Goal: Book appointment/travel/reservation

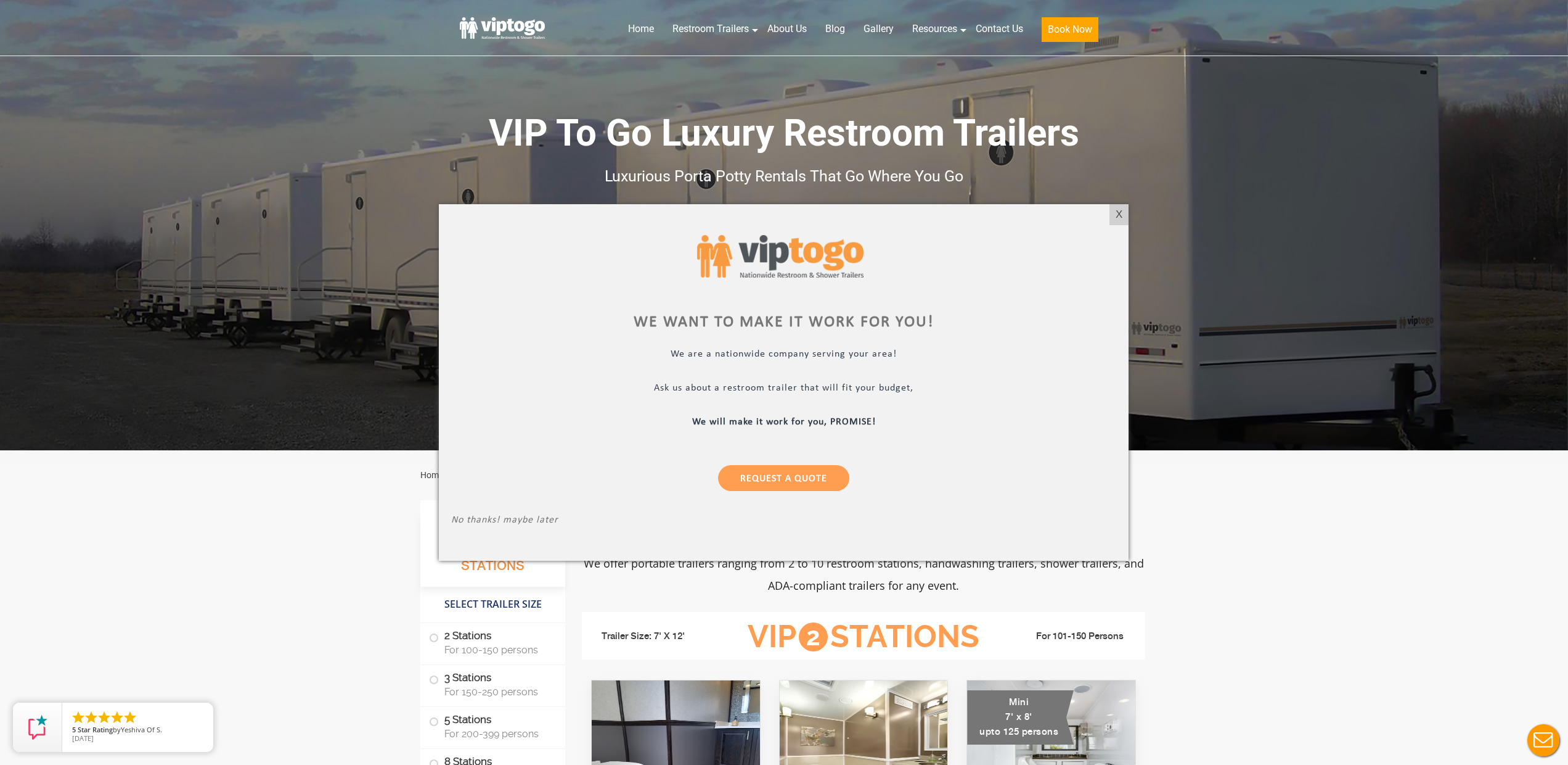
click at [726, 33] on div at bounding box center [784, 382] width 1568 height 765
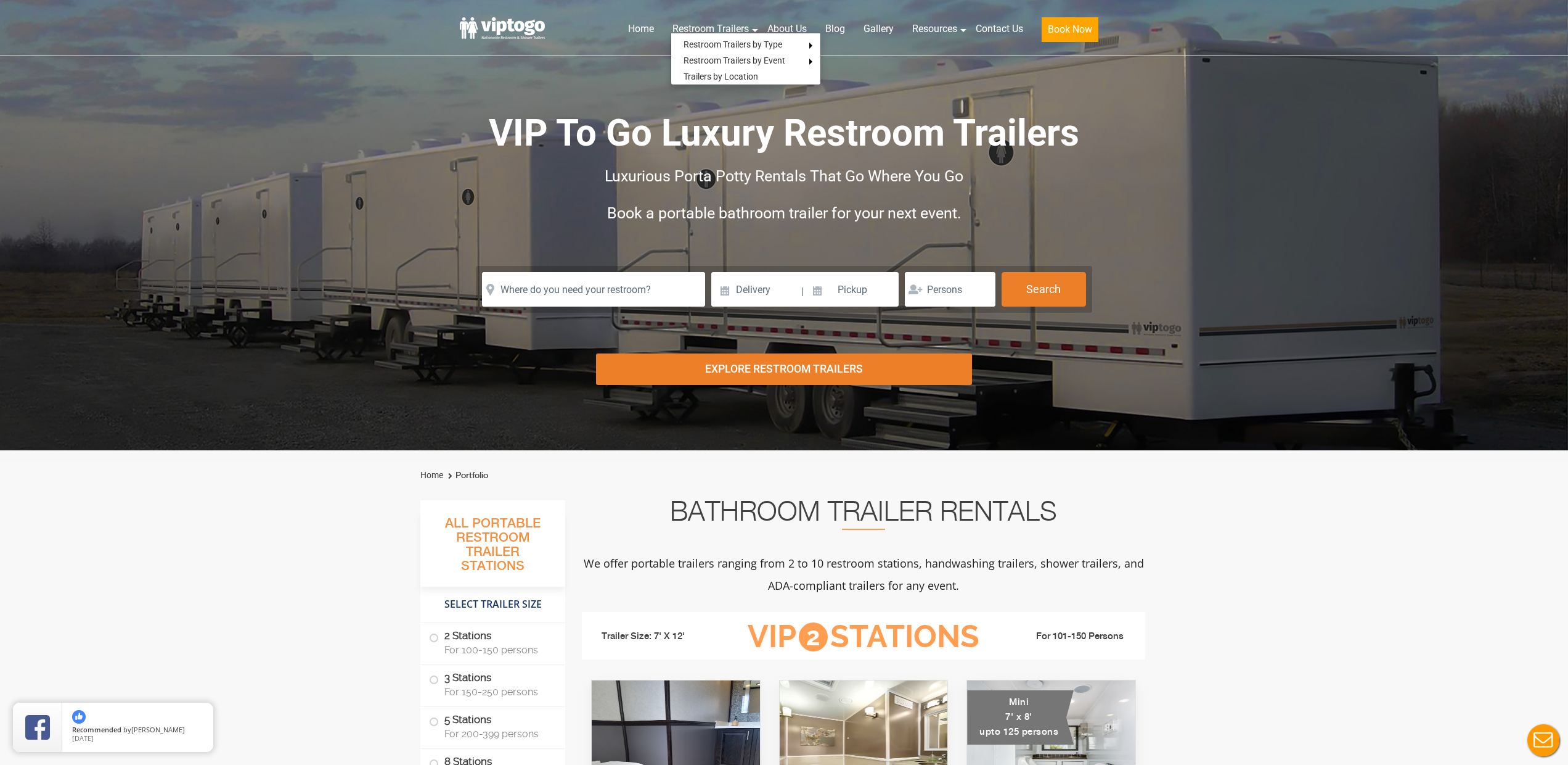
click at [373, 171] on div "Risk-Free Reservation! Free cancellation up to 48 hours before delivery. Book n…" at bounding box center [784, 225] width 1568 height 450
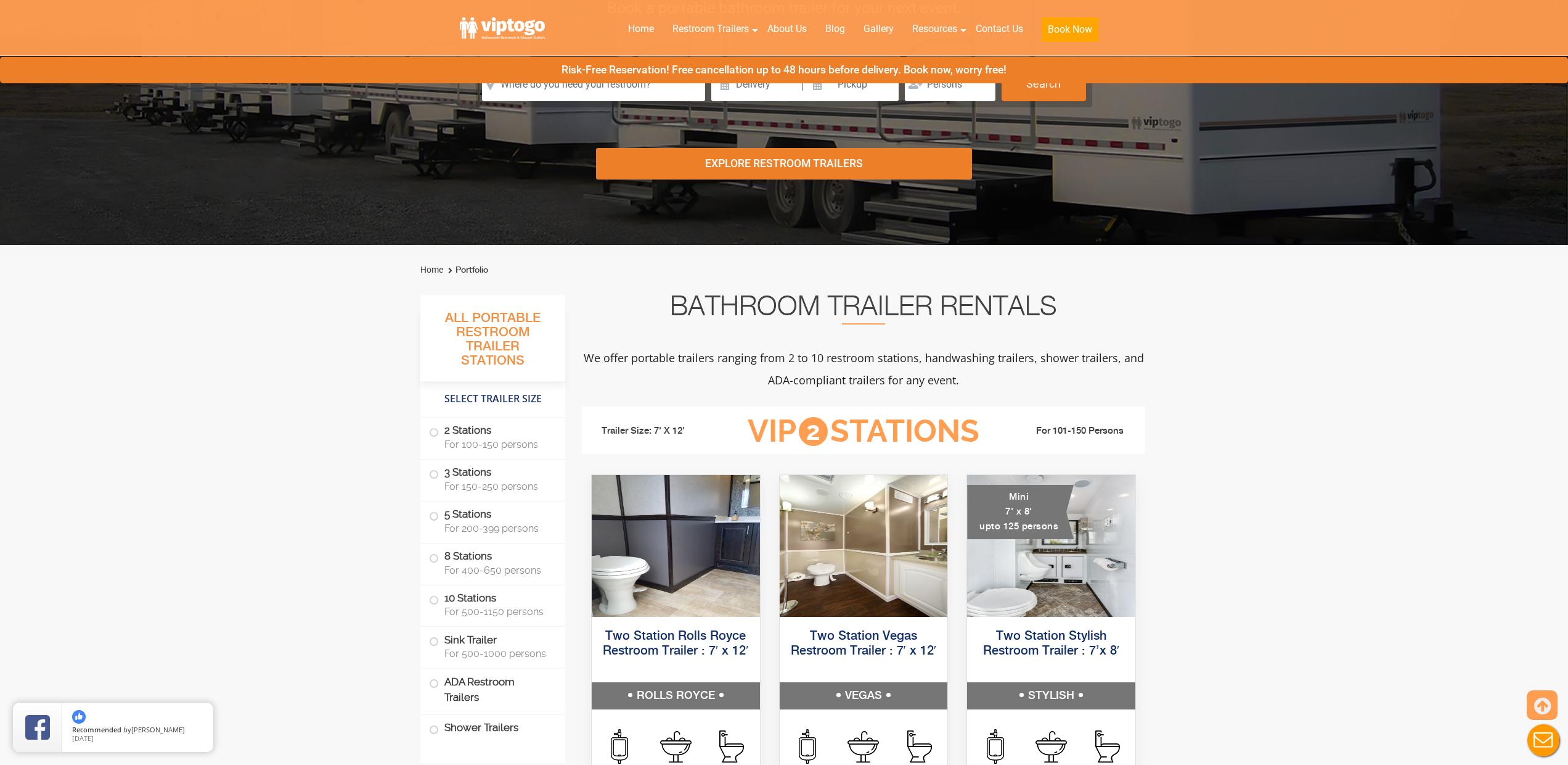
scroll to position [243, 0]
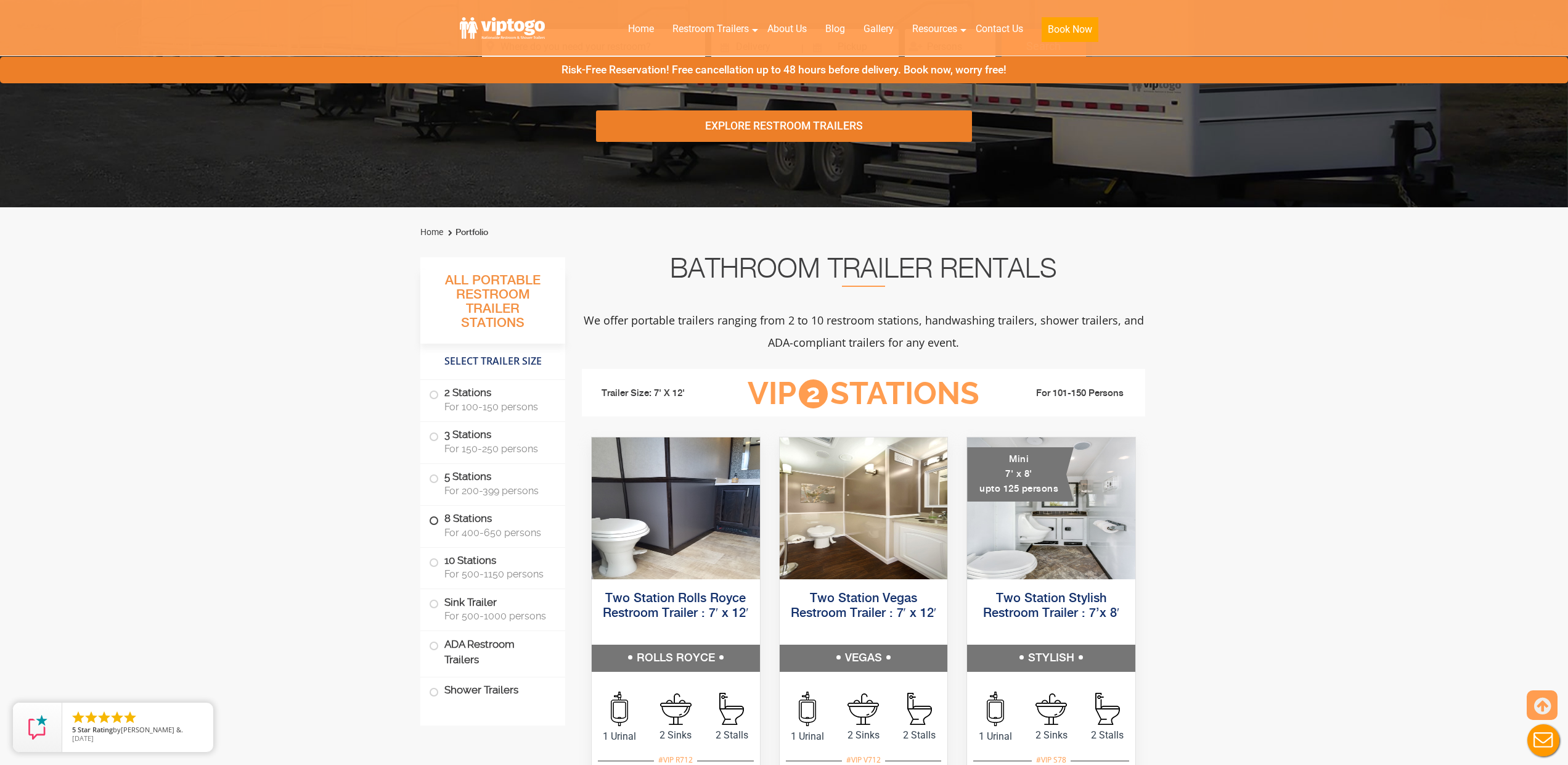
click at [483, 526] on span "For 400-650 persons" at bounding box center [497, 532] width 106 height 11
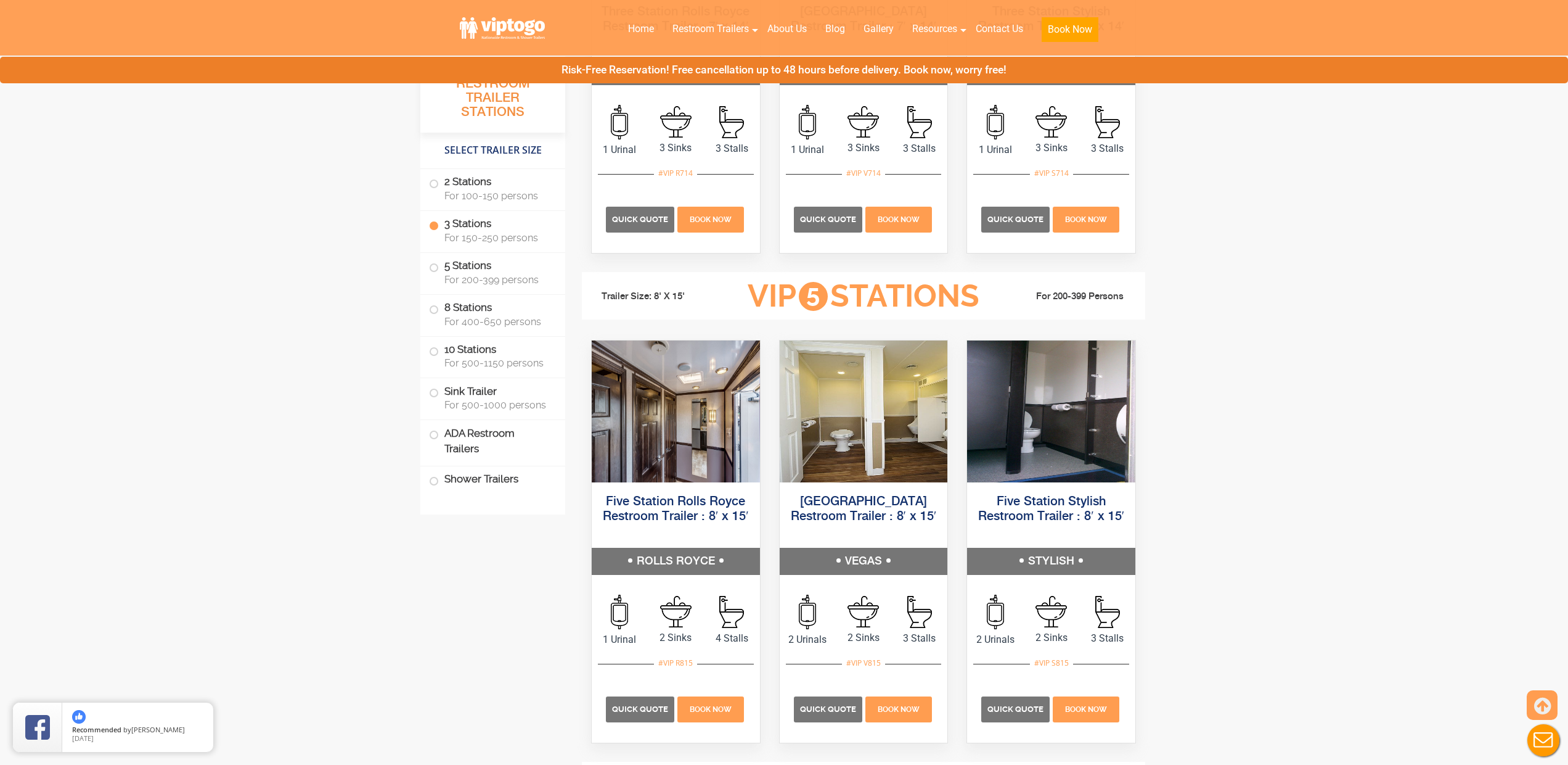
scroll to position [1622, 0]
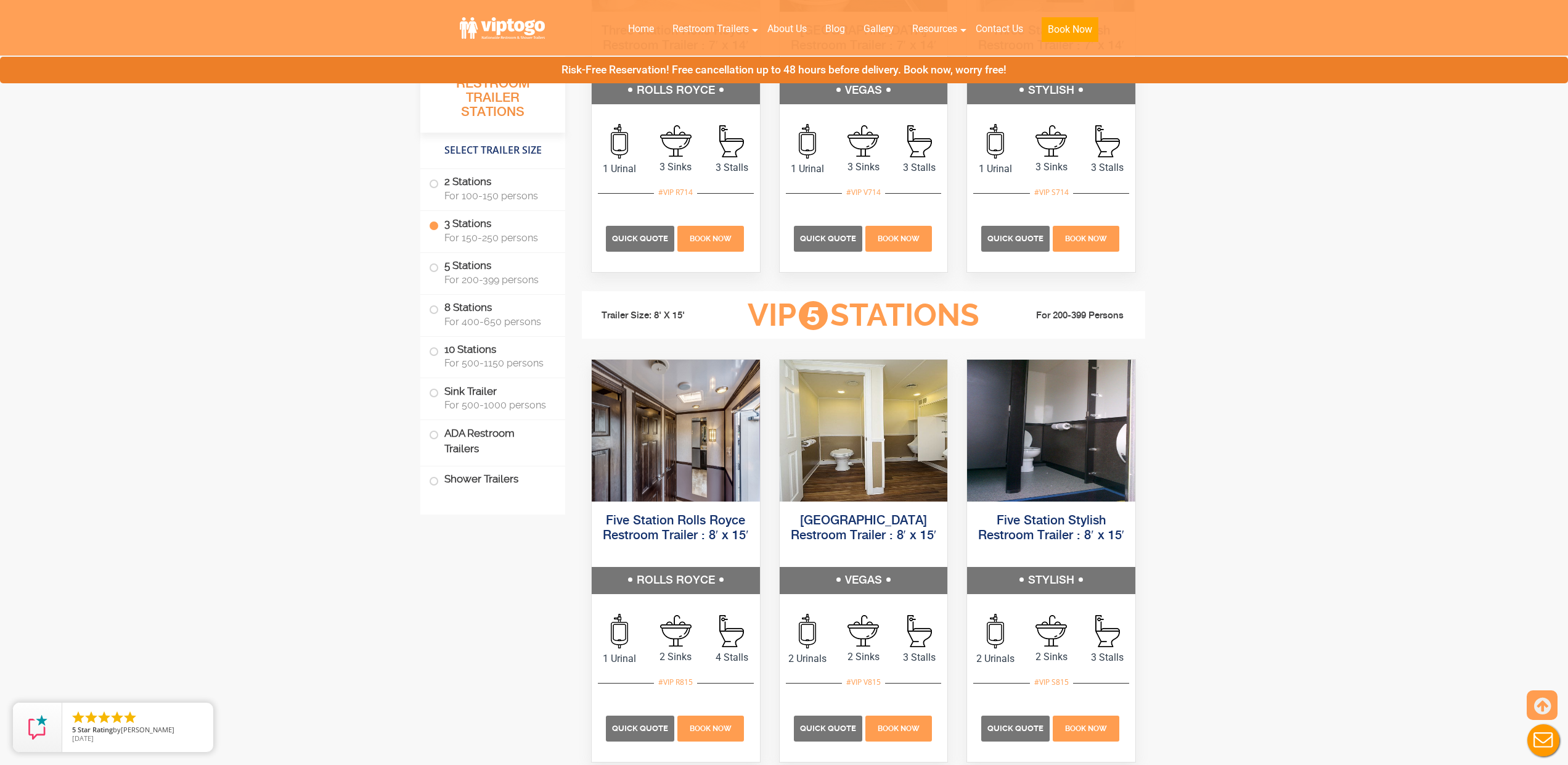
click at [498, 198] on span "For 100-150 persons" at bounding box center [497, 196] width 106 height 11
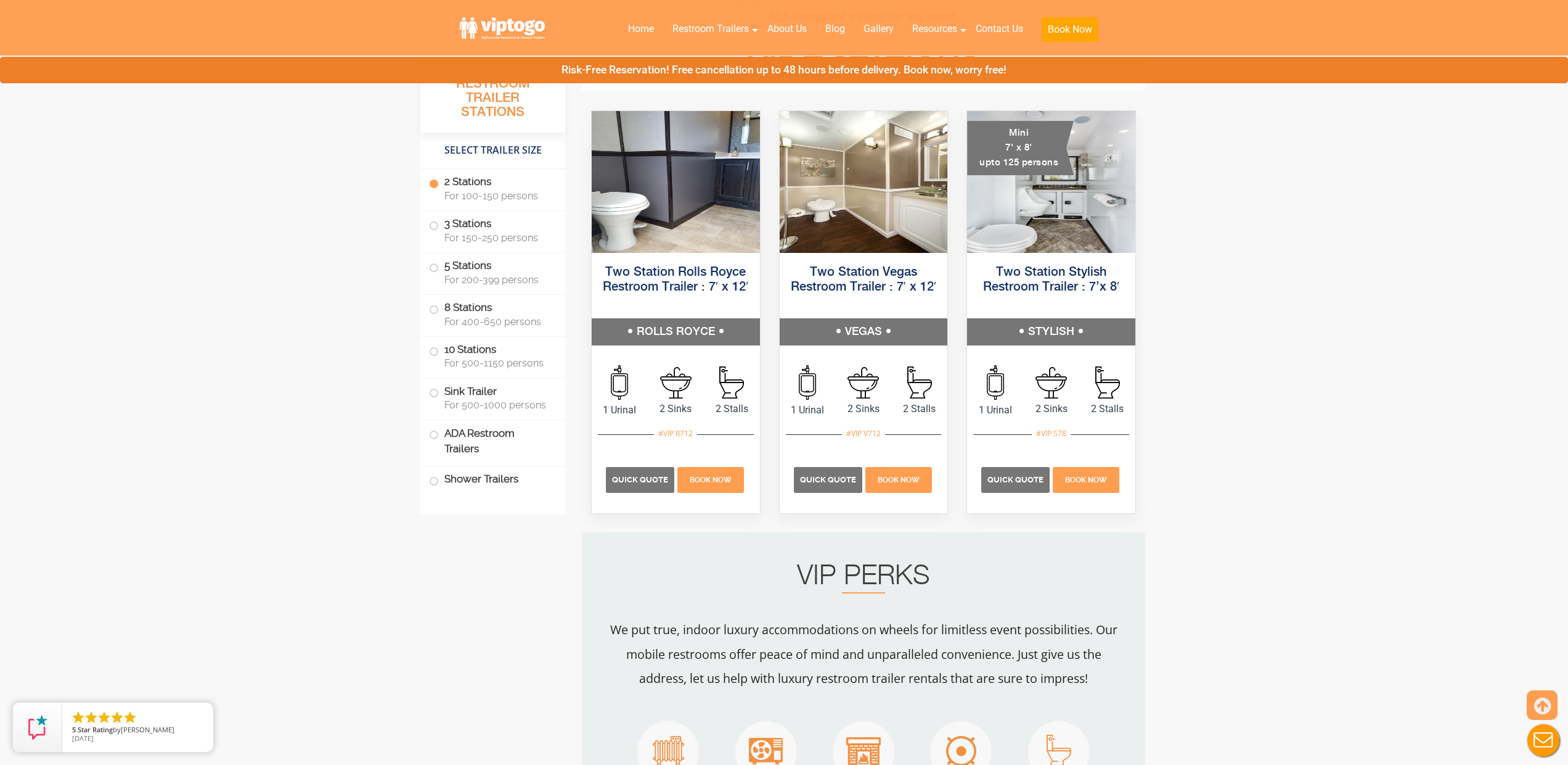
scroll to position [562, 0]
